Goal: Transaction & Acquisition: Purchase product/service

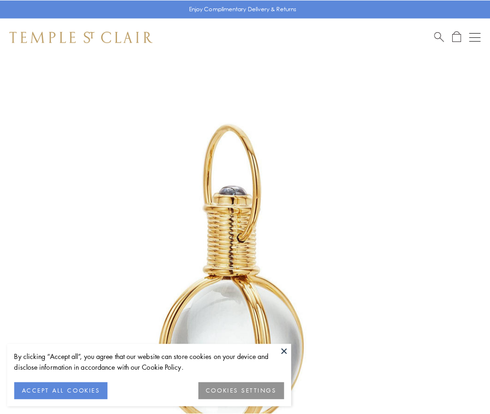
scroll to position [243, 0]
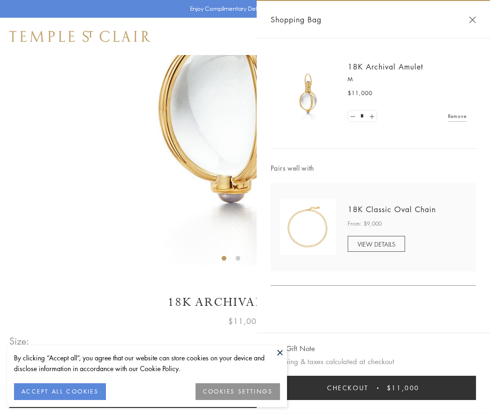
click at [373, 388] on button "Checkout $11,000" at bounding box center [373, 388] width 205 height 24
